Goal: Task Accomplishment & Management: Use online tool/utility

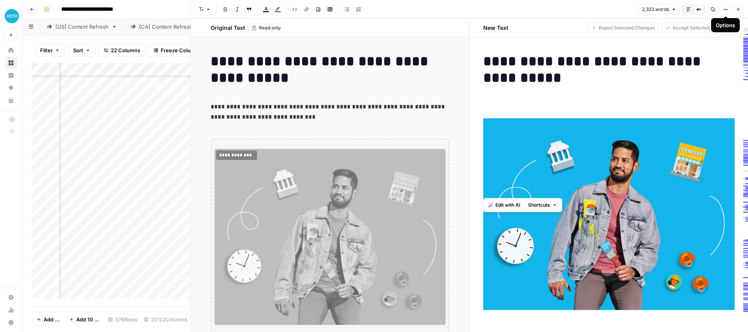
scroll to position [215, 0]
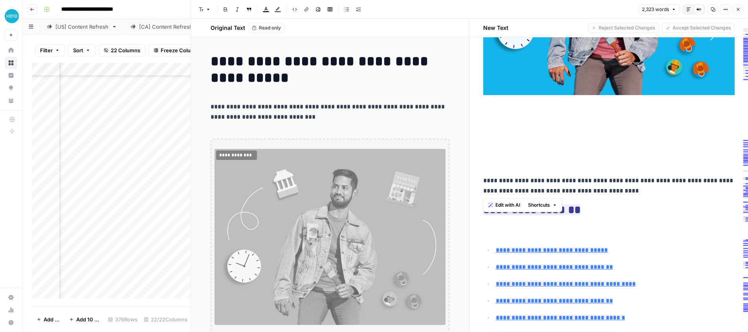
click at [739, 11] on icon "button" at bounding box center [738, 9] width 5 height 5
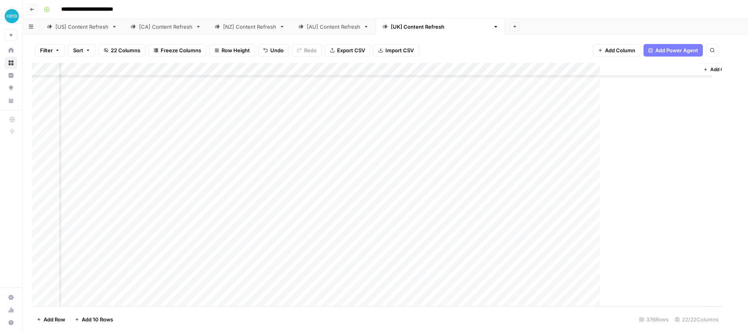
scroll to position [4797, 1006]
click at [531, 285] on div "Add Column" at bounding box center [385, 185] width 707 height 244
click at [527, 286] on div "Add Column" at bounding box center [385, 185] width 707 height 244
click at [527, 286] on body "**********" at bounding box center [374, 166] width 748 height 332
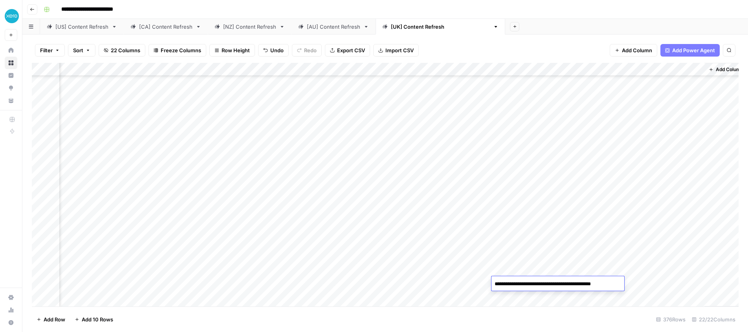
click at [527, 286] on textarea "**********" at bounding box center [557, 284] width 131 height 11
click at [659, 274] on div "Add Column" at bounding box center [385, 185] width 707 height 244
click at [582, 287] on div "Add Column" at bounding box center [385, 185] width 707 height 244
click at [598, 287] on div "Add Column" at bounding box center [385, 185] width 707 height 244
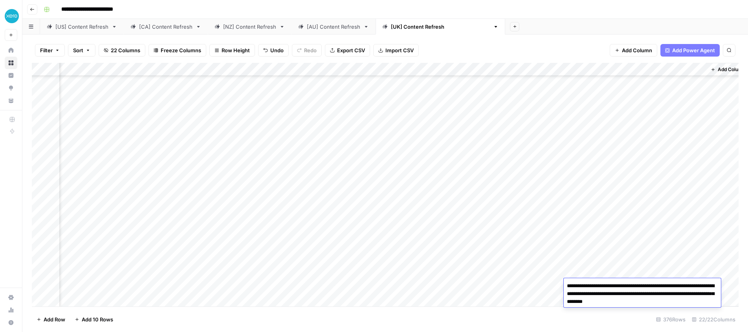
click at [598, 287] on textarea "**********" at bounding box center [642, 294] width 157 height 27
click at [598, 242] on div "Add Column" at bounding box center [385, 185] width 707 height 244
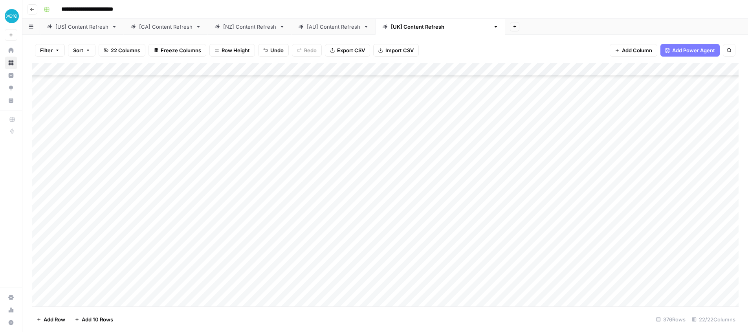
scroll to position [4808, 0]
click at [269, 286] on div "Add Column" at bounding box center [385, 185] width 707 height 244
drag, startPoint x: 205, startPoint y: 286, endPoint x: 223, endPoint y: 287, distance: 17.7
click at [222, 287] on div "Add Column" at bounding box center [385, 185] width 707 height 244
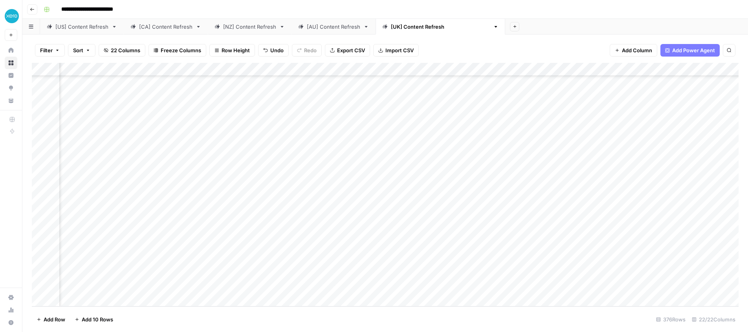
drag, startPoint x: 220, startPoint y: 287, endPoint x: 205, endPoint y: 287, distance: 14.5
click at [205, 287] on div "Add Column" at bounding box center [385, 185] width 707 height 244
click at [461, 285] on div "Add Column" at bounding box center [385, 185] width 707 height 244
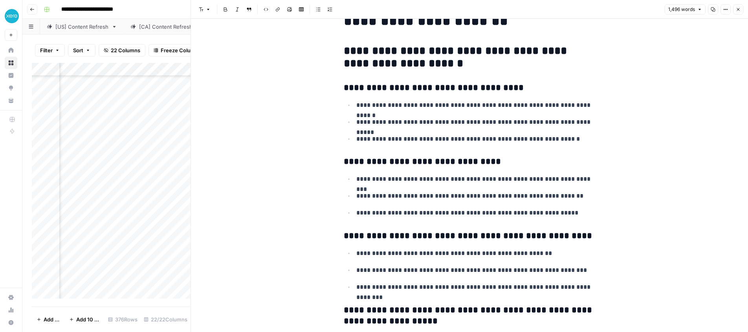
scroll to position [33, 0]
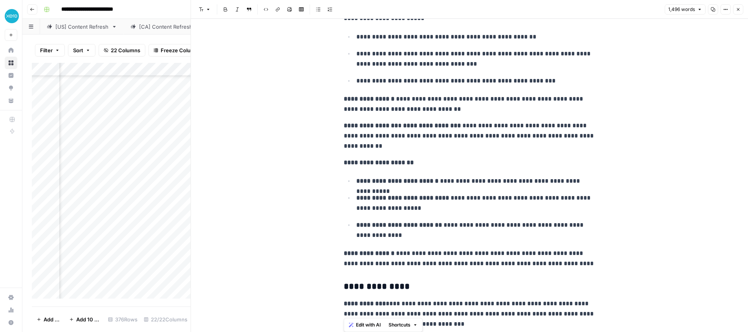
scroll to position [2542, 0]
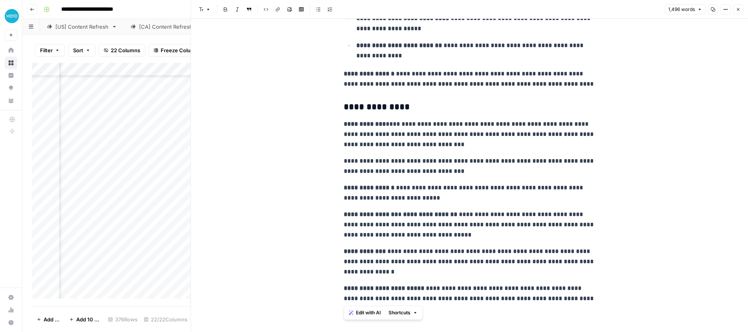
drag, startPoint x: 340, startPoint y: 36, endPoint x: 597, endPoint y: 295, distance: 365.0
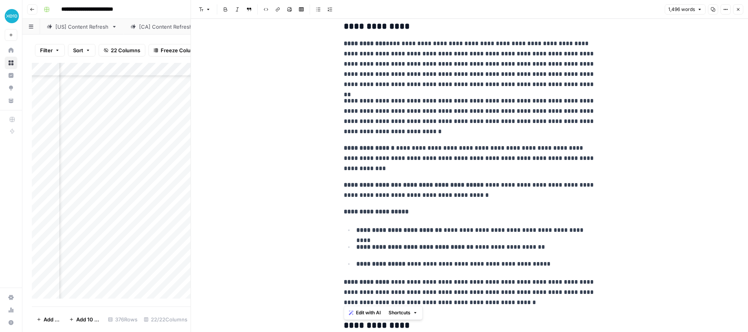
scroll to position [1532, 0]
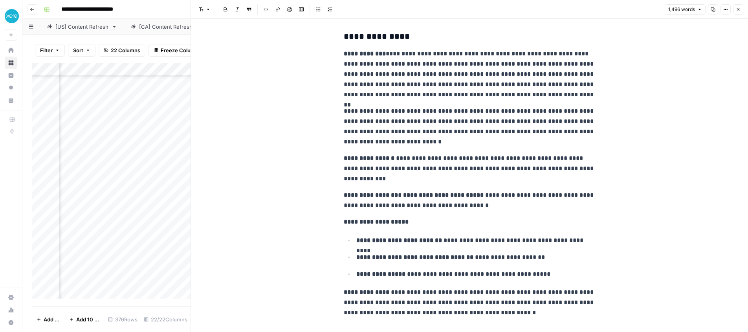
click at [735, 9] on button "Close" at bounding box center [739, 9] width 10 height 10
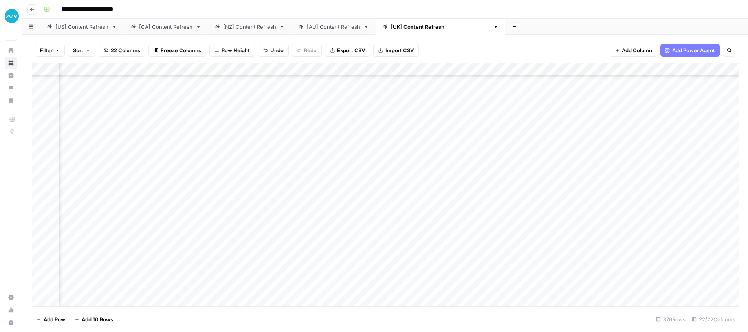
scroll to position [4806, 578]
click at [465, 285] on div "Add Column" at bounding box center [385, 185] width 707 height 244
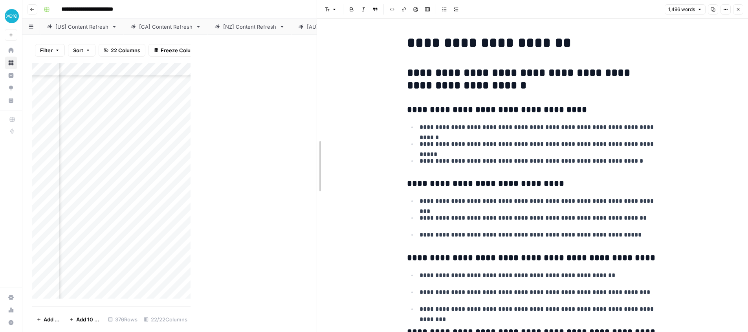
drag, startPoint x: 190, startPoint y: 175, endPoint x: 320, endPoint y: 169, distance: 129.9
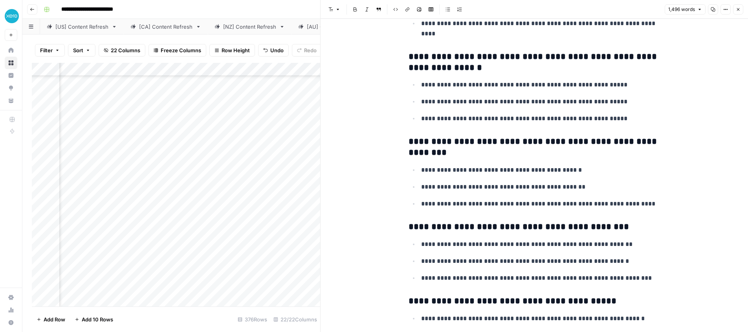
scroll to position [447, 0]
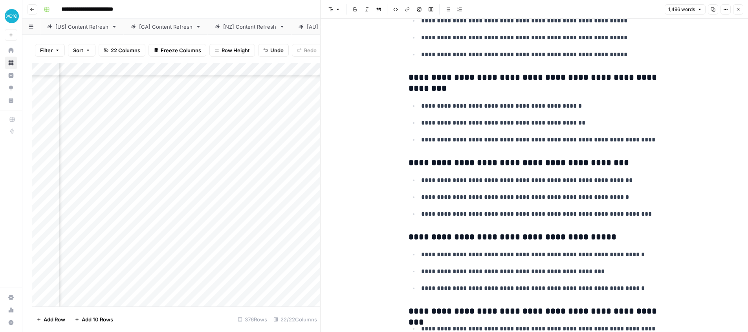
click at [459, 162] on h3 "**********" at bounding box center [535, 163] width 252 height 11
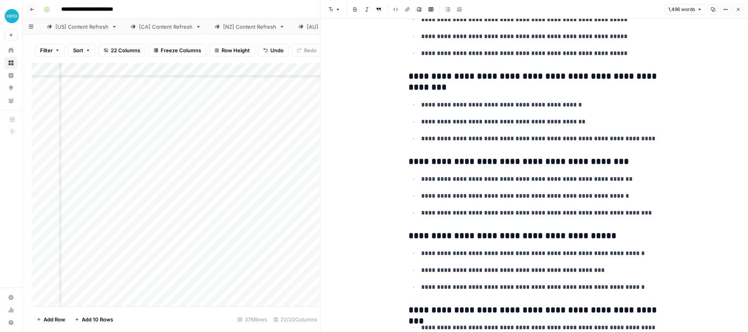
click at [491, 160] on h3 "**********" at bounding box center [535, 161] width 252 height 11
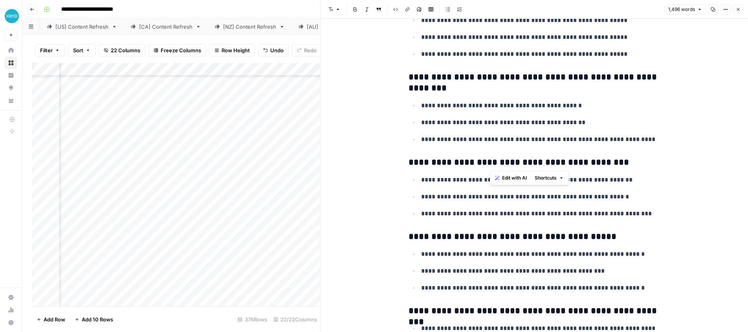
click at [491, 160] on h3 "**********" at bounding box center [535, 162] width 252 height 11
click at [491, 160] on h3 "**********" at bounding box center [535, 163] width 252 height 11
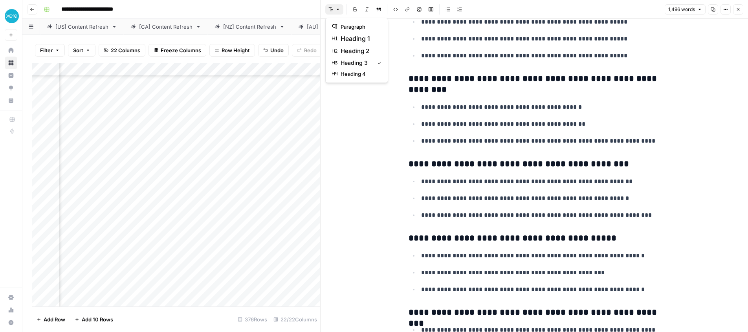
click at [333, 10] on icon "button" at bounding box center [331, 9] width 5 height 5
click at [333, 9] on icon "button" at bounding box center [331, 9] width 5 height 5
click at [493, 139] on p "**********" at bounding box center [540, 141] width 239 height 10
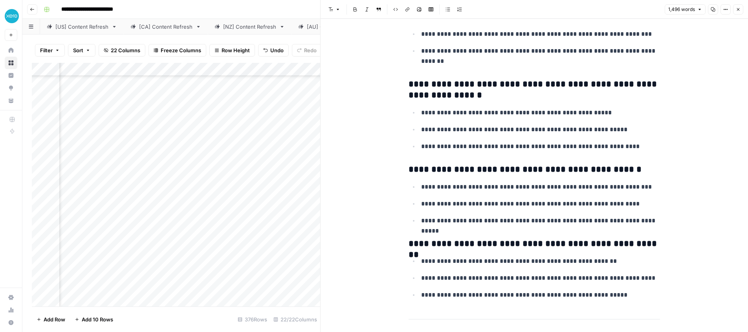
scroll to position [912, 0]
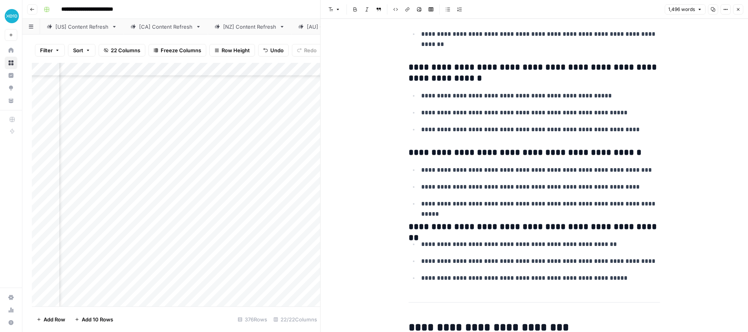
click at [484, 154] on h3 "**********" at bounding box center [535, 152] width 252 height 11
click at [333, 7] on icon "button" at bounding box center [331, 9] width 5 height 5
click at [498, 135] on p "**********" at bounding box center [540, 130] width 239 height 10
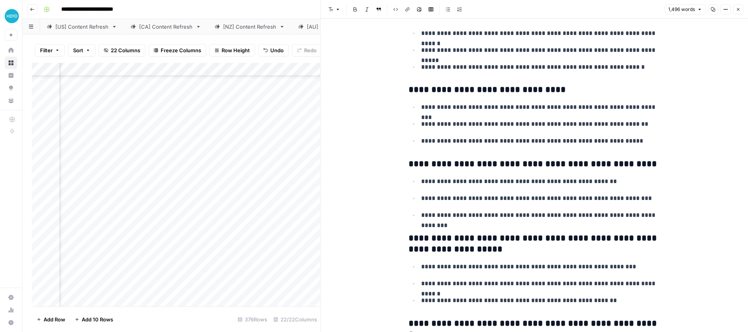
scroll to position [98, 0]
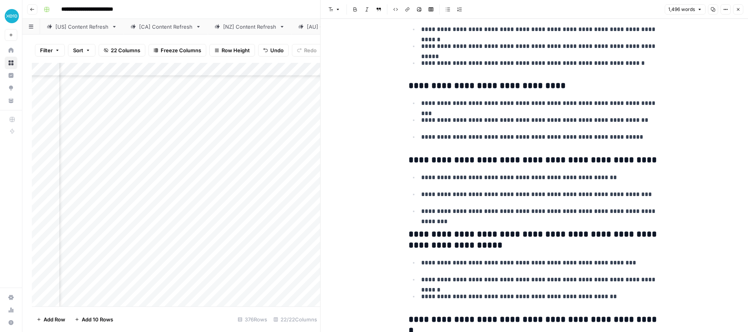
click at [465, 89] on h3 "**********" at bounding box center [535, 86] width 252 height 11
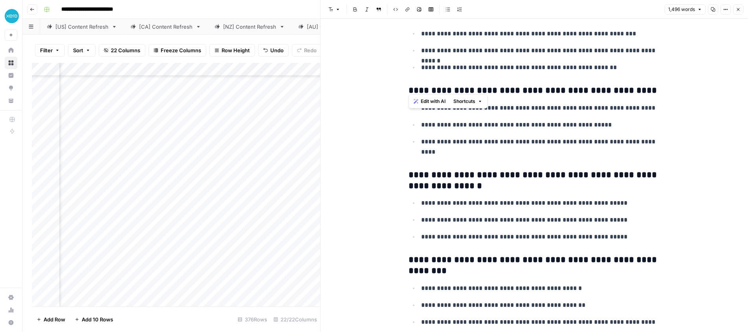
scroll to position [343, 0]
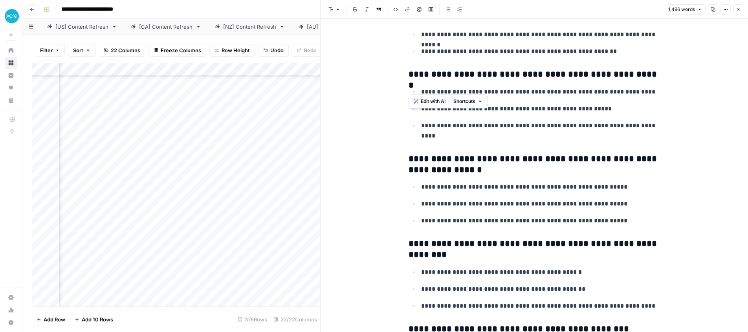
click at [493, 165] on h3 "**********" at bounding box center [535, 165] width 252 height 22
click at [456, 156] on h3 "**********" at bounding box center [535, 165] width 252 height 22
drag, startPoint x: 456, startPoint y: 156, endPoint x: 460, endPoint y: 159, distance: 4.6
click at [456, 156] on h3 "**********" at bounding box center [535, 165] width 252 height 22
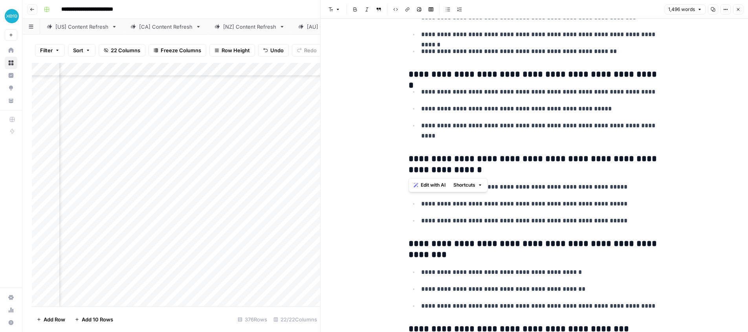
click at [333, 9] on icon "button" at bounding box center [331, 9] width 4 height 4
click at [737, 9] on icon "button" at bounding box center [738, 9] width 5 height 5
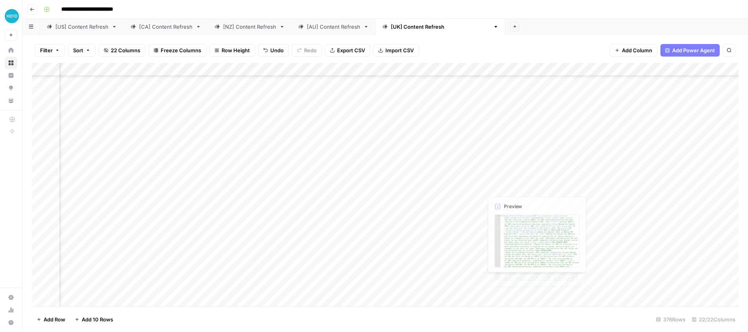
scroll to position [4800, 780]
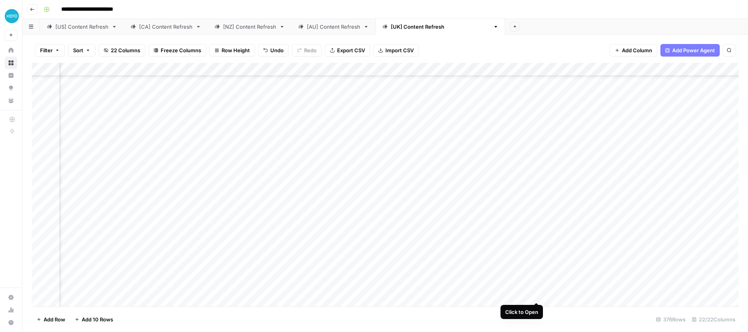
click at [533, 295] on div "Add Column" at bounding box center [385, 185] width 707 height 244
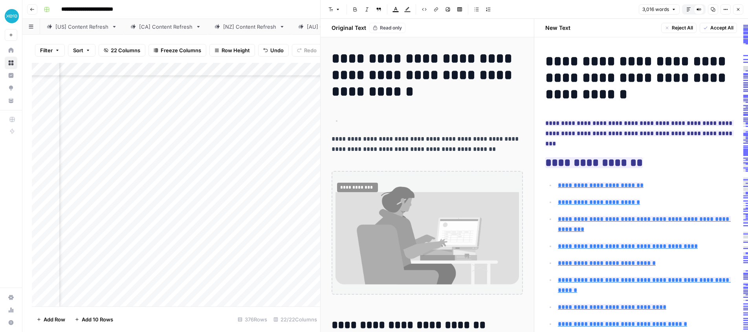
scroll to position [4, 0]
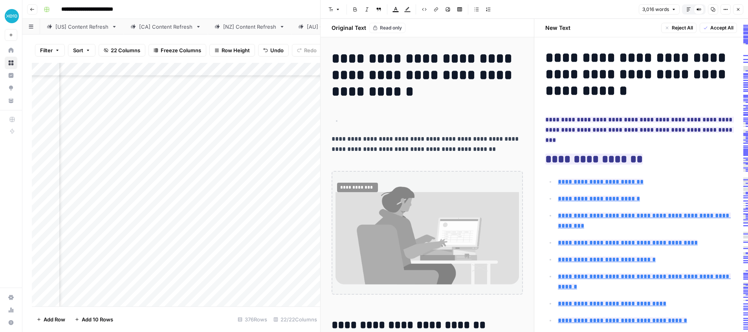
click at [689, 8] on icon "button" at bounding box center [689, 9] width 5 height 5
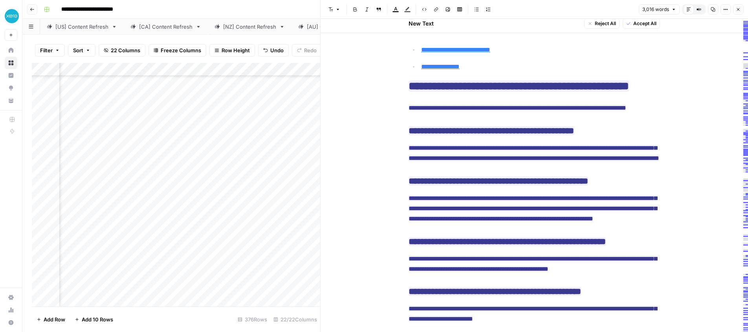
scroll to position [4083, 0]
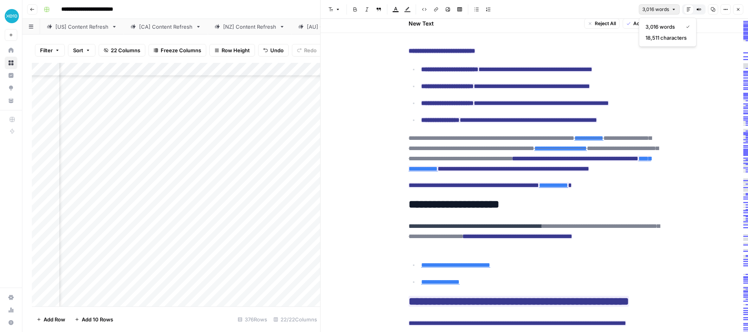
click at [662, 7] on span "3,016 words" at bounding box center [656, 9] width 27 height 7
click at [667, 7] on span "3,016 words" at bounding box center [656, 9] width 27 height 7
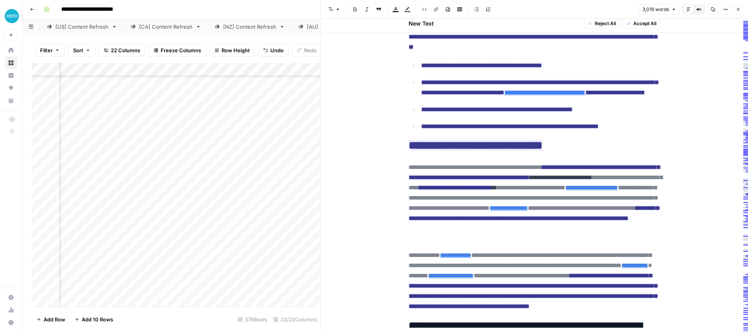
scroll to position [1344, 0]
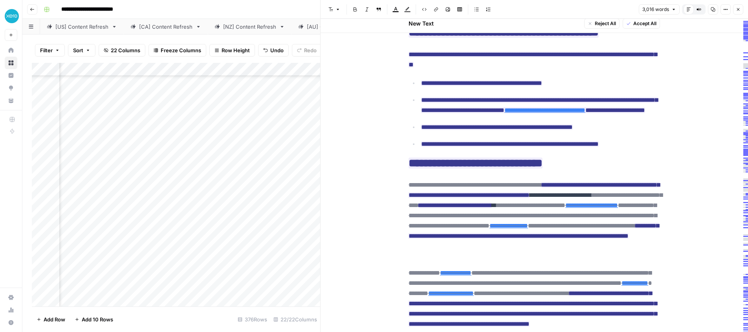
click at [713, 10] on icon "button" at bounding box center [713, 9] width 4 height 4
click at [133, 295] on div "Add Column" at bounding box center [176, 185] width 289 height 244
click at [739, 9] on icon "button" at bounding box center [738, 9] width 5 height 5
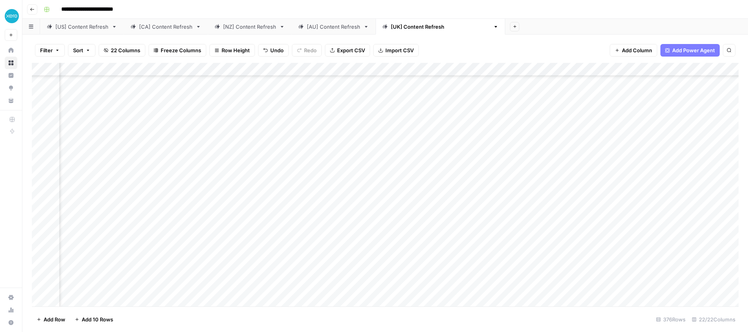
scroll to position [4798, 650]
click at [263, 295] on div "Add Column" at bounding box center [385, 185] width 707 height 244
click at [146, 296] on div "Add Column" at bounding box center [385, 185] width 707 height 244
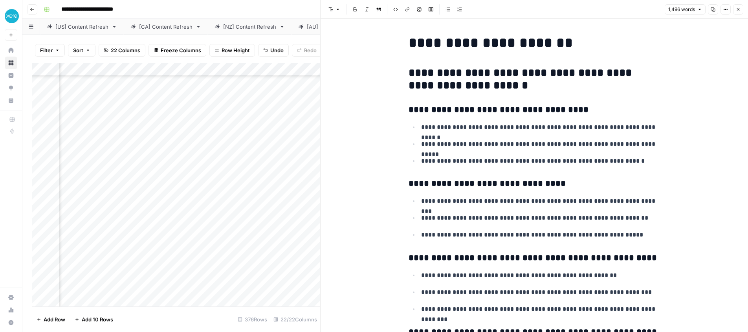
click at [739, 10] on icon "button" at bounding box center [738, 9] width 5 height 5
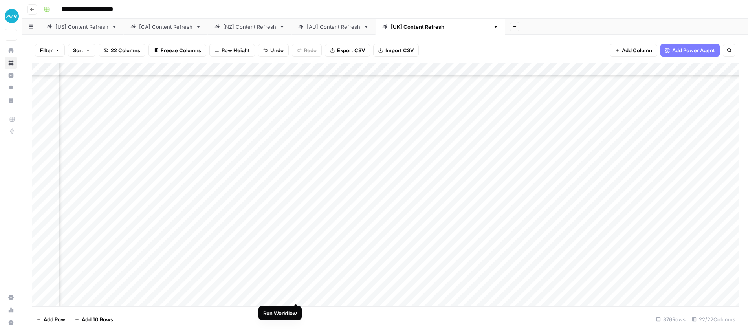
click at [300, 295] on div "Add Column" at bounding box center [385, 185] width 707 height 244
click at [297, 295] on div "Add Column" at bounding box center [385, 185] width 707 height 244
click at [301, 295] on div "Add Column" at bounding box center [385, 185] width 707 height 244
click at [164, 295] on div "Add Column" at bounding box center [385, 185] width 707 height 244
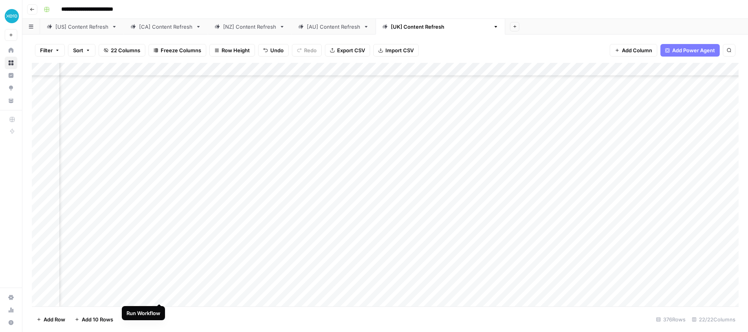
click at [161, 296] on div "Add Column" at bounding box center [385, 185] width 707 height 244
click at [276, 52] on span "Undo" at bounding box center [276, 50] width 13 height 8
click at [275, 50] on span "Undo" at bounding box center [276, 50] width 13 height 8
drag, startPoint x: 160, startPoint y: 296, endPoint x: 175, endPoint y: 275, distance: 26.0
click at [160, 296] on div "Add Column" at bounding box center [385, 185] width 707 height 244
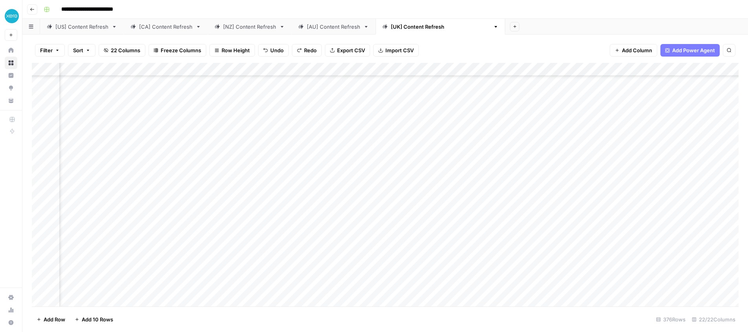
drag, startPoint x: 268, startPoint y: 57, endPoint x: 270, endPoint y: 53, distance: 4.6
click at [268, 56] on div "Filter Sort 22 Columns Freeze Columns Row Height Undo Redo Export CSV Import CS…" at bounding box center [385, 50] width 707 height 25
click at [270, 51] on span "Undo" at bounding box center [276, 50] width 13 height 8
click at [306, 52] on span "Redo" at bounding box center [310, 50] width 13 height 8
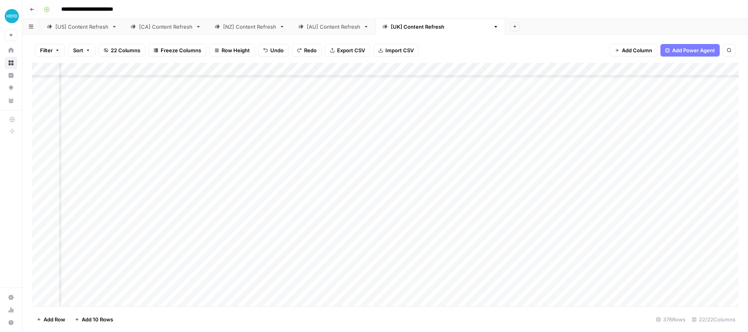
click at [306, 52] on span "Redo" at bounding box center [310, 50] width 13 height 8
click at [161, 296] on div "Add Column" at bounding box center [385, 185] width 707 height 244
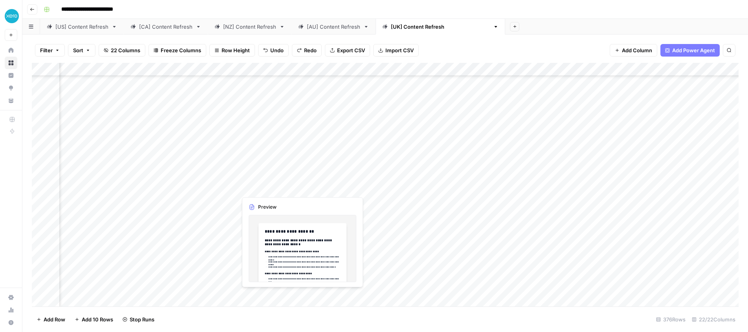
click at [271, 297] on div "Add Column" at bounding box center [385, 185] width 707 height 244
click at [341, 207] on div "Add Column" at bounding box center [385, 185] width 707 height 244
click at [305, 254] on div "Add Column" at bounding box center [385, 185] width 707 height 244
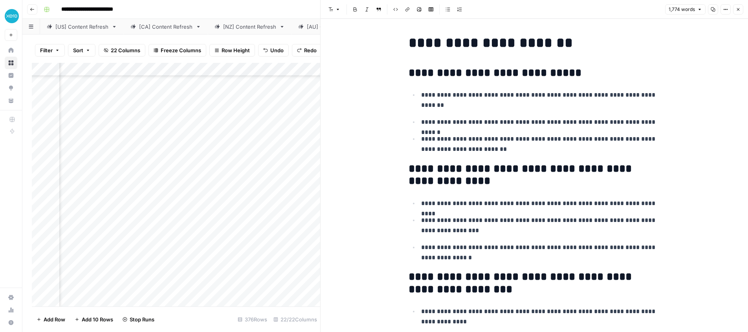
drag, startPoint x: 741, startPoint y: 10, endPoint x: 455, endPoint y: 191, distance: 338.5
click at [741, 10] on button "Close" at bounding box center [739, 9] width 10 height 10
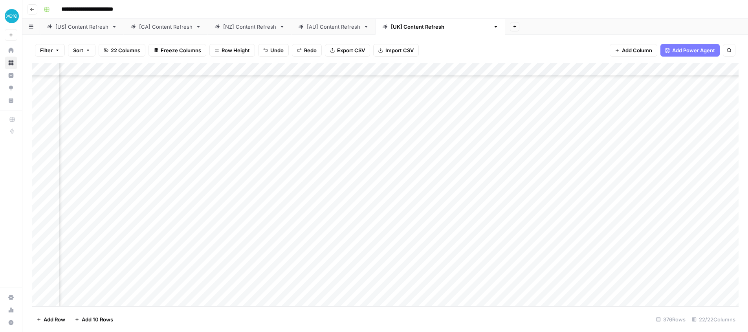
scroll to position [4808, 492]
click at [458, 286] on div "Add Column" at bounding box center [385, 185] width 707 height 244
click at [275, 286] on div "Add Column" at bounding box center [385, 185] width 707 height 244
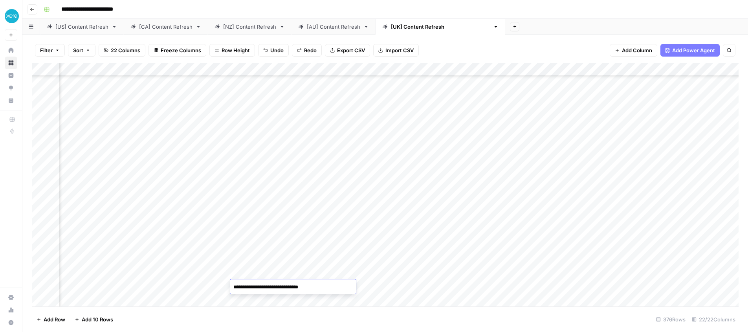
type textarea "**********"
click at [277, 289] on textarea "**********" at bounding box center [293, 287] width 126 height 11
click at [273, 276] on div "Add Column" at bounding box center [385, 185] width 707 height 244
click at [266, 287] on div "Add Column" at bounding box center [385, 185] width 707 height 244
click at [268, 246] on div "Add Column" at bounding box center [385, 185] width 707 height 244
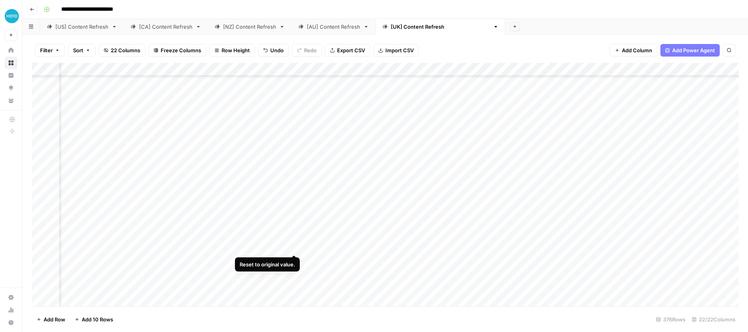
click at [277, 246] on div "Add Column" at bounding box center [385, 185] width 707 height 244
click at [262, 247] on textarea "**********" at bounding box center [293, 247] width 126 height 11
click at [258, 260] on div "Add Column" at bounding box center [385, 185] width 707 height 244
click at [295, 287] on div "Add Column" at bounding box center [385, 185] width 707 height 244
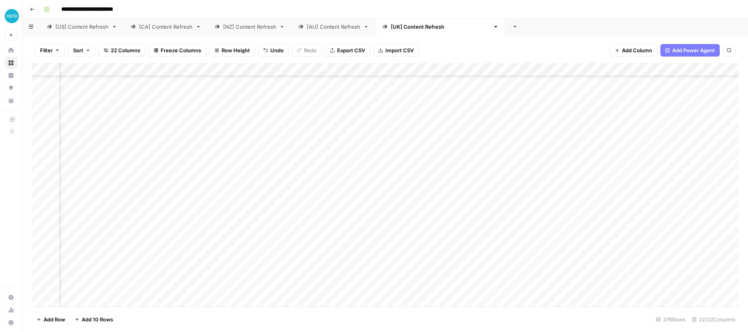
scroll to position [4807, 876]
click at [450, 287] on div "Add Column" at bounding box center [385, 185] width 707 height 244
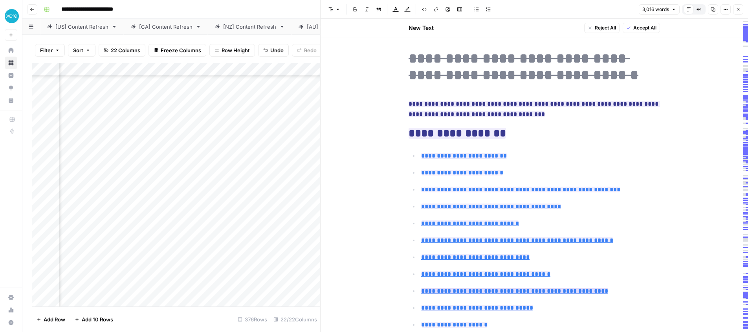
scroll to position [3, 0]
type input "#what-is-making-tax-digital"
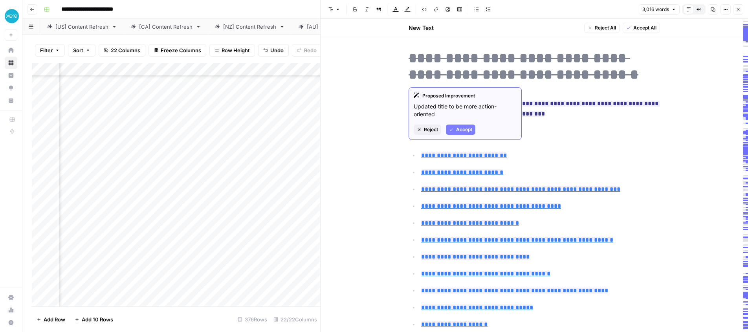
drag, startPoint x: 427, startPoint y: 127, endPoint x: 436, endPoint y: 94, distance: 33.4
click at [428, 126] on span "Reject" at bounding box center [431, 129] width 14 height 7
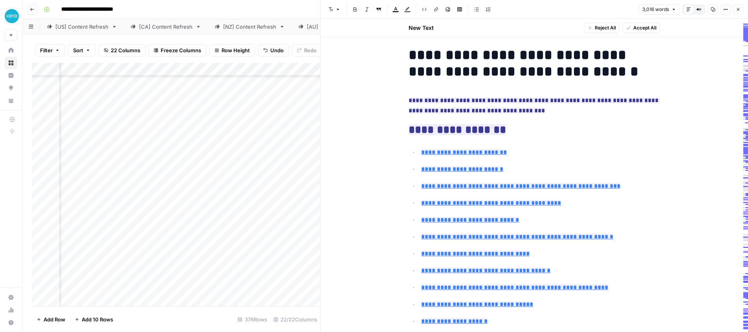
scroll to position [8, 0]
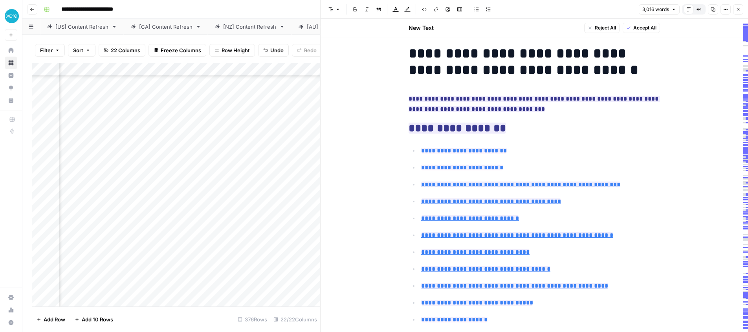
click at [739, 11] on icon "button" at bounding box center [738, 9] width 5 height 5
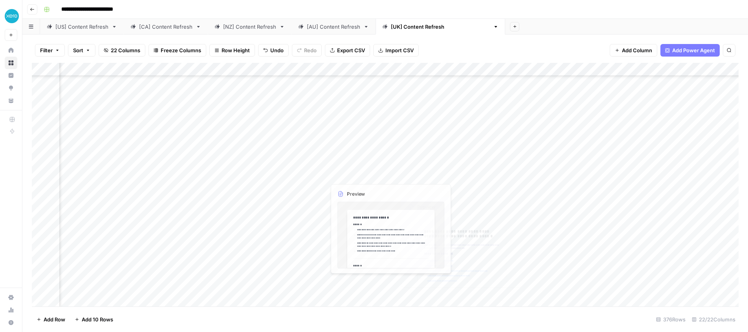
scroll to position [4808, 877]
click at [319, 285] on div "Add Column" at bounding box center [385, 185] width 707 height 244
